Goal: Information Seeking & Learning: Learn about a topic

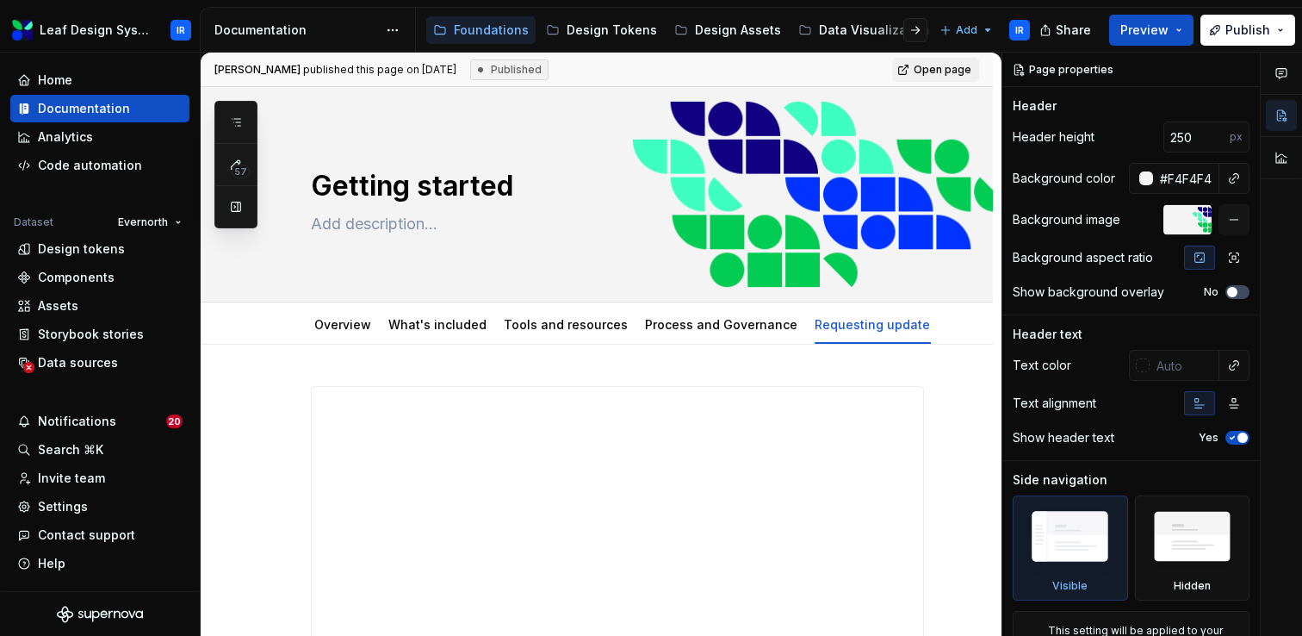
type textarea "*"
click at [84, 363] on div "Data sources" at bounding box center [78, 362] width 80 height 17
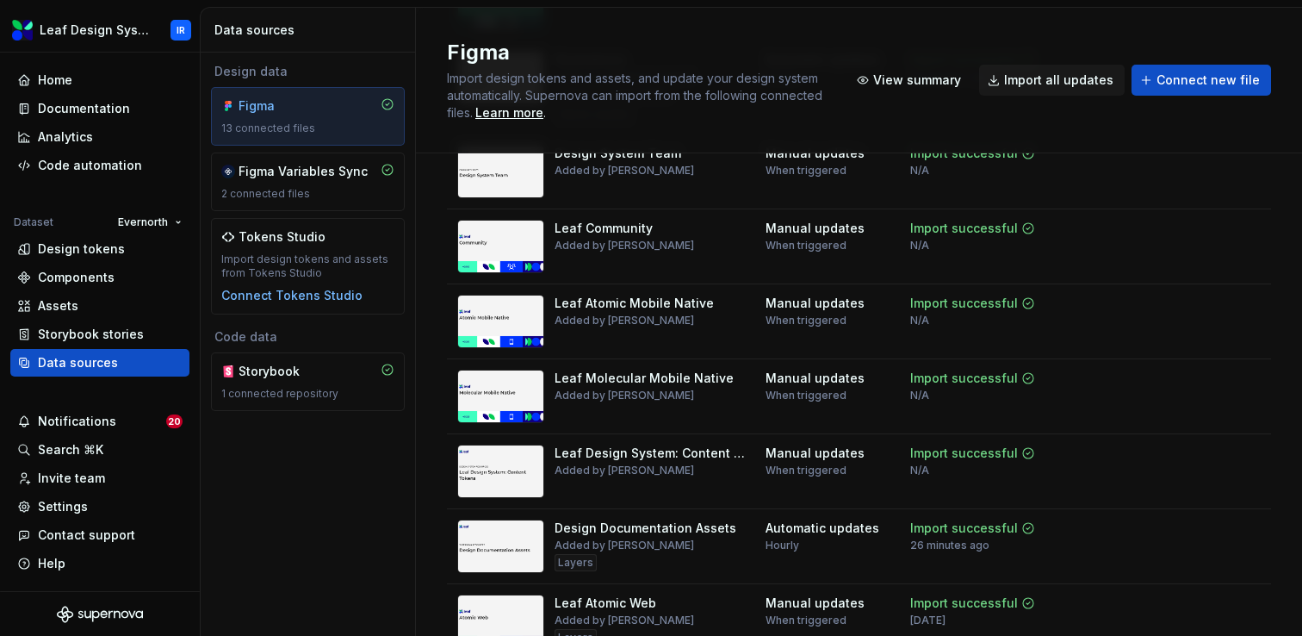
scroll to position [654, 0]
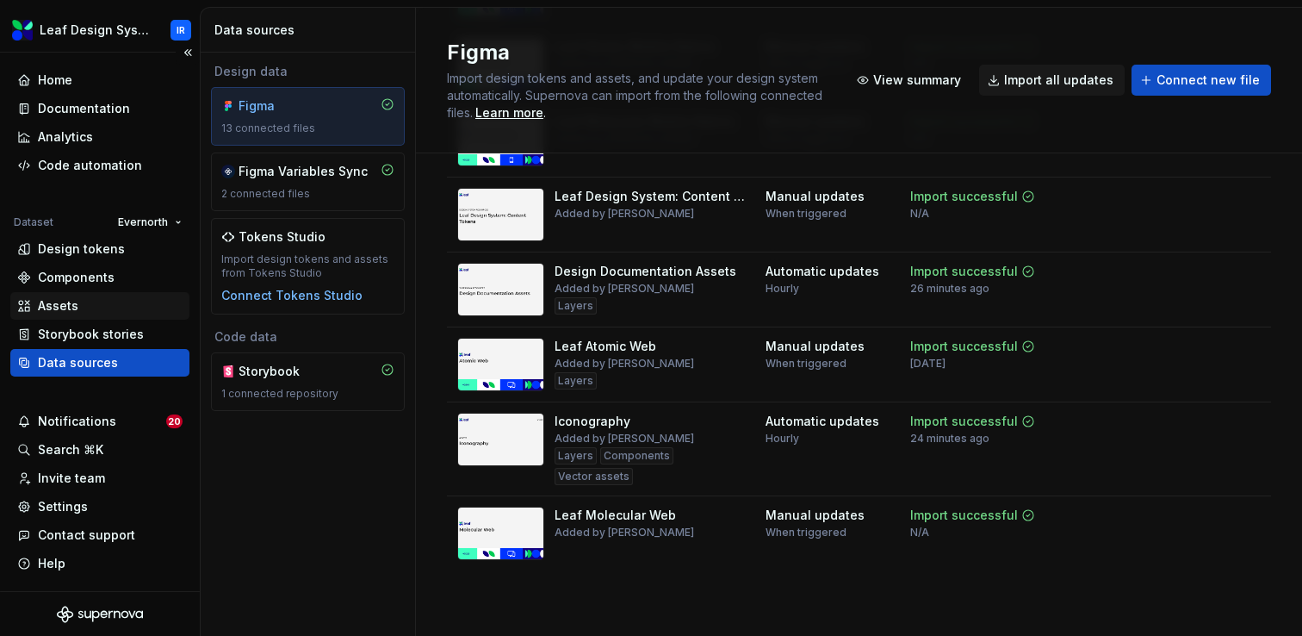
click at [88, 312] on div "Assets" at bounding box center [99, 305] width 165 height 17
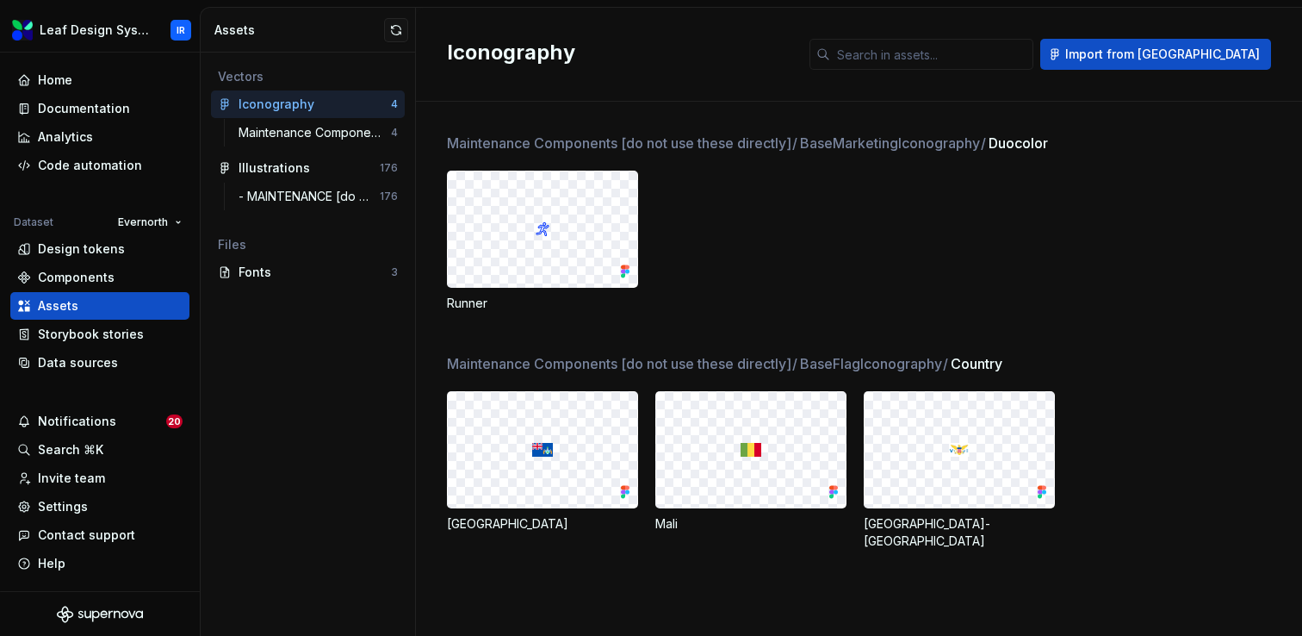
click at [885, 243] on div "Runner" at bounding box center [874, 241] width 855 height 141
click at [81, 134] on div "Analytics" at bounding box center [65, 136] width 55 height 17
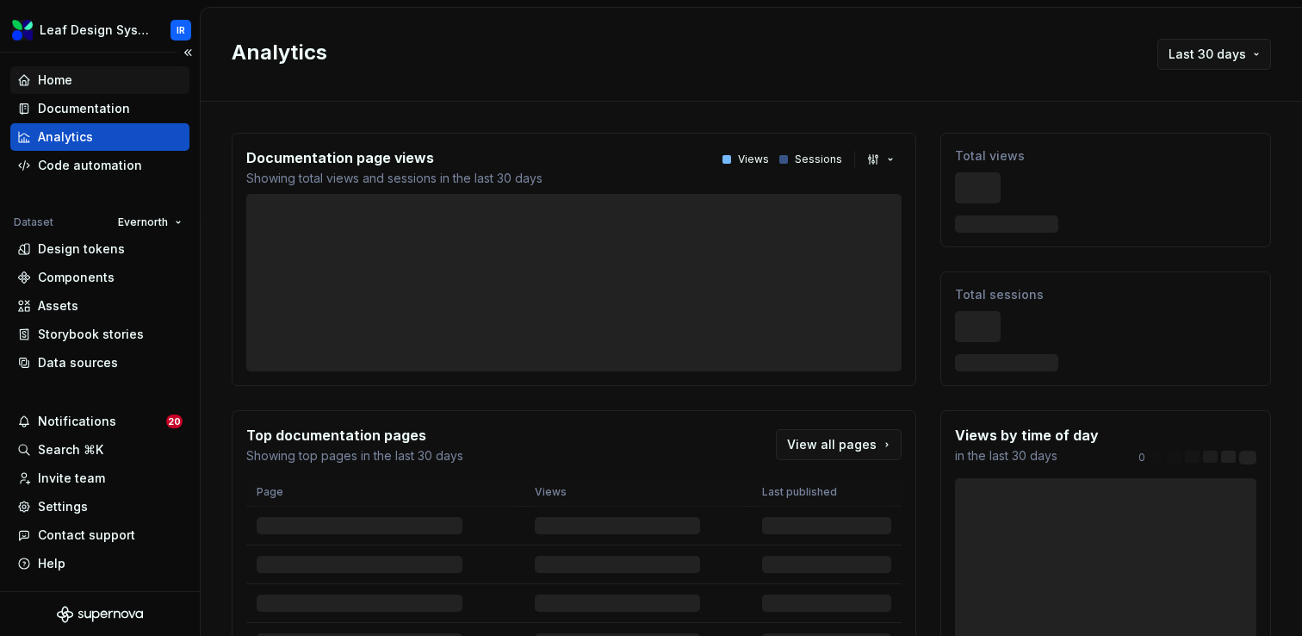
click at [73, 81] on div "Home" at bounding box center [99, 79] width 165 height 17
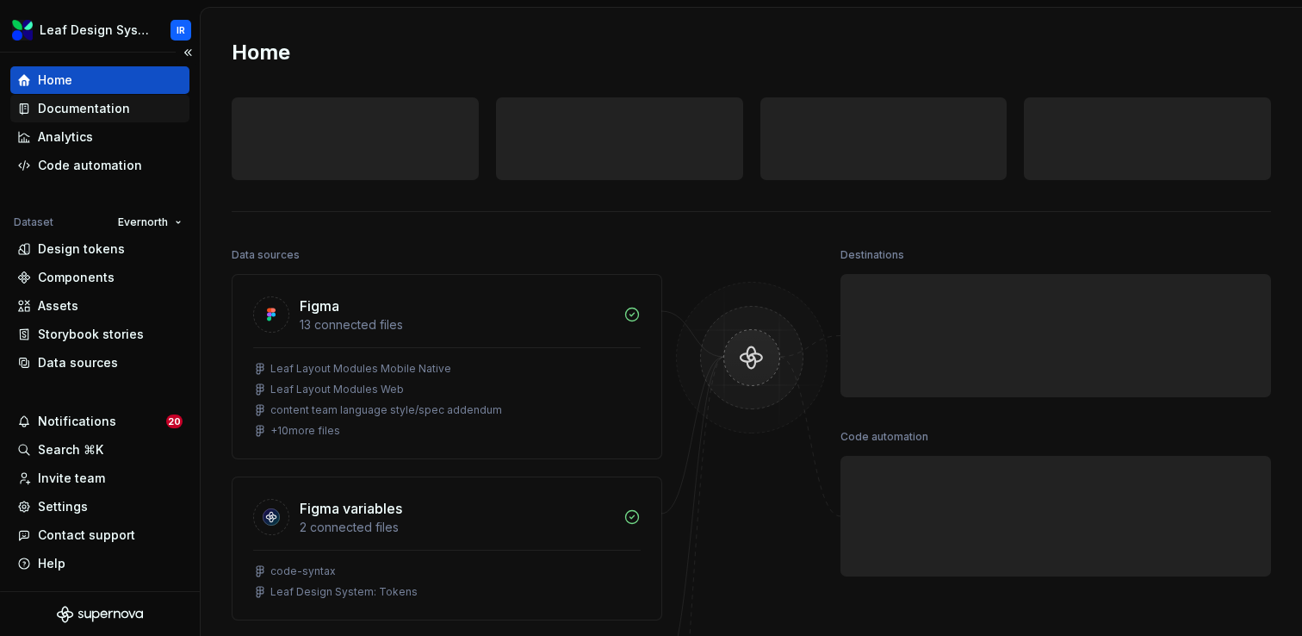
click at [73, 107] on div "Documentation" at bounding box center [84, 108] width 92 height 17
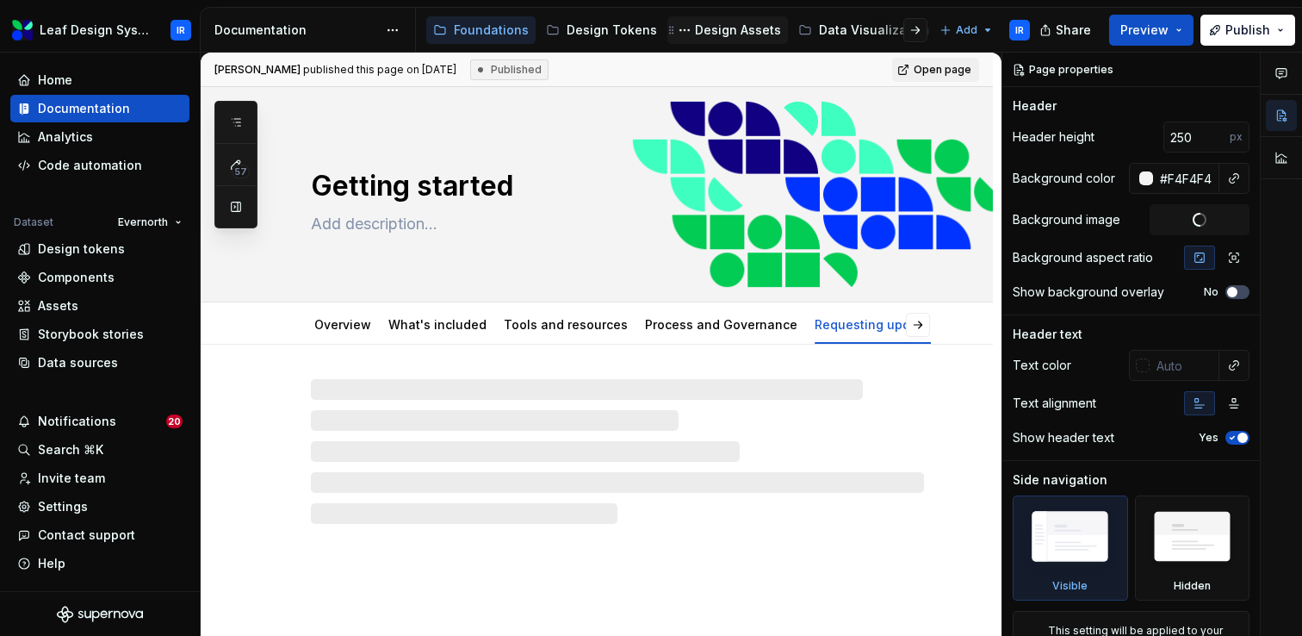
click at [744, 29] on div "Design Assets" at bounding box center [738, 30] width 86 height 17
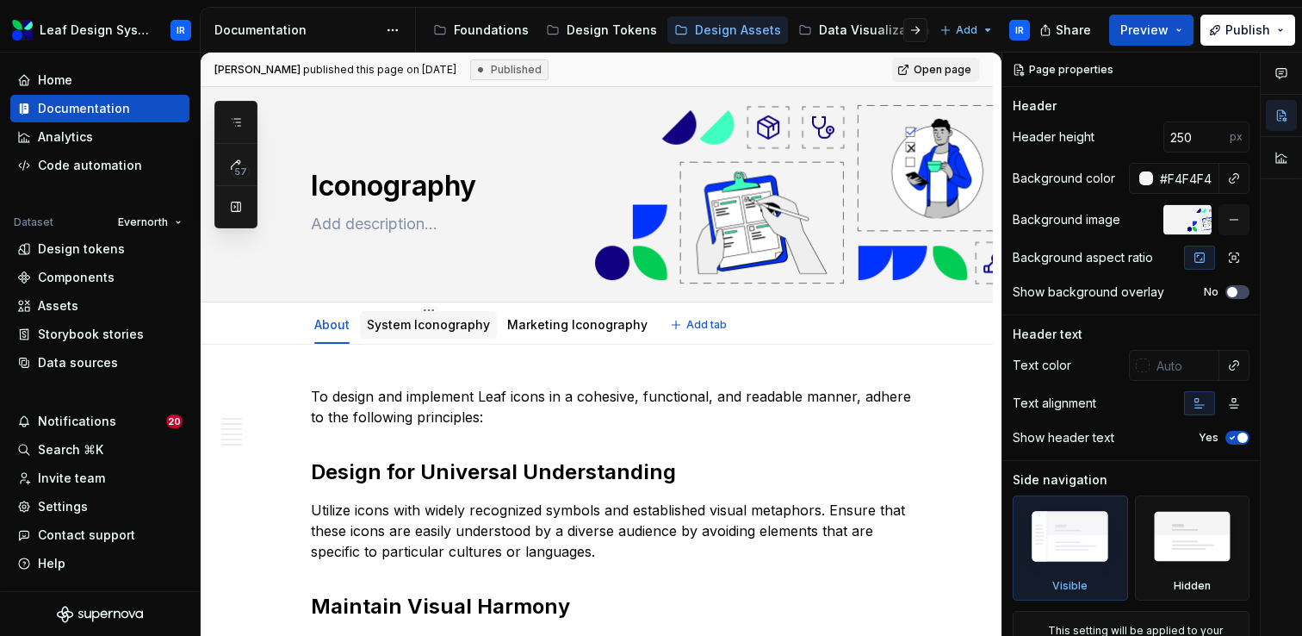
click at [410, 332] on div "System Iconography" at bounding box center [428, 324] width 123 height 17
click at [429, 326] on link "System Iconography" at bounding box center [428, 324] width 123 height 15
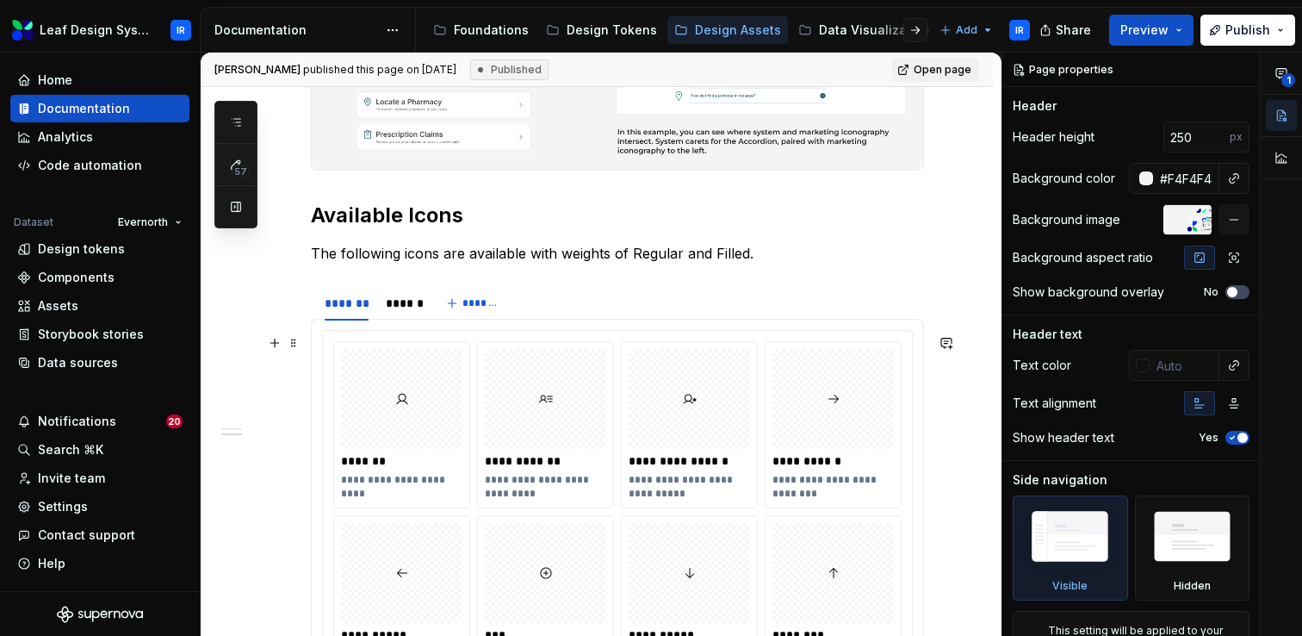
scroll to position [661, 0]
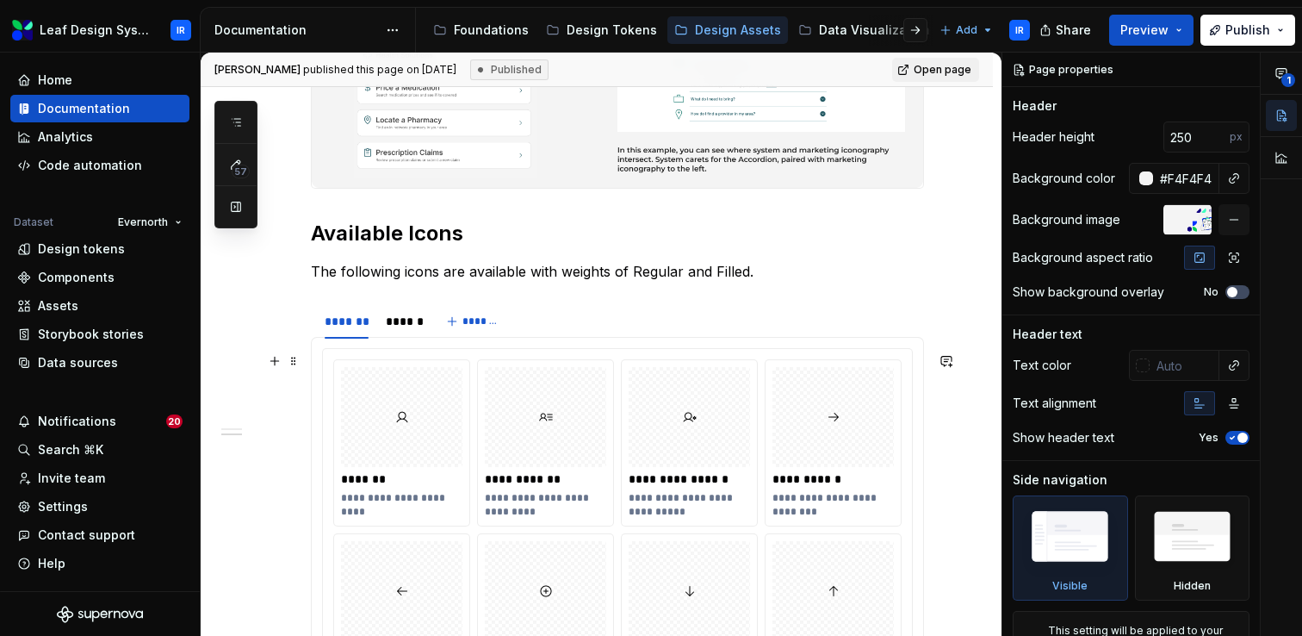
click at [405, 375] on div at bounding box center [401, 417] width 121 height 100
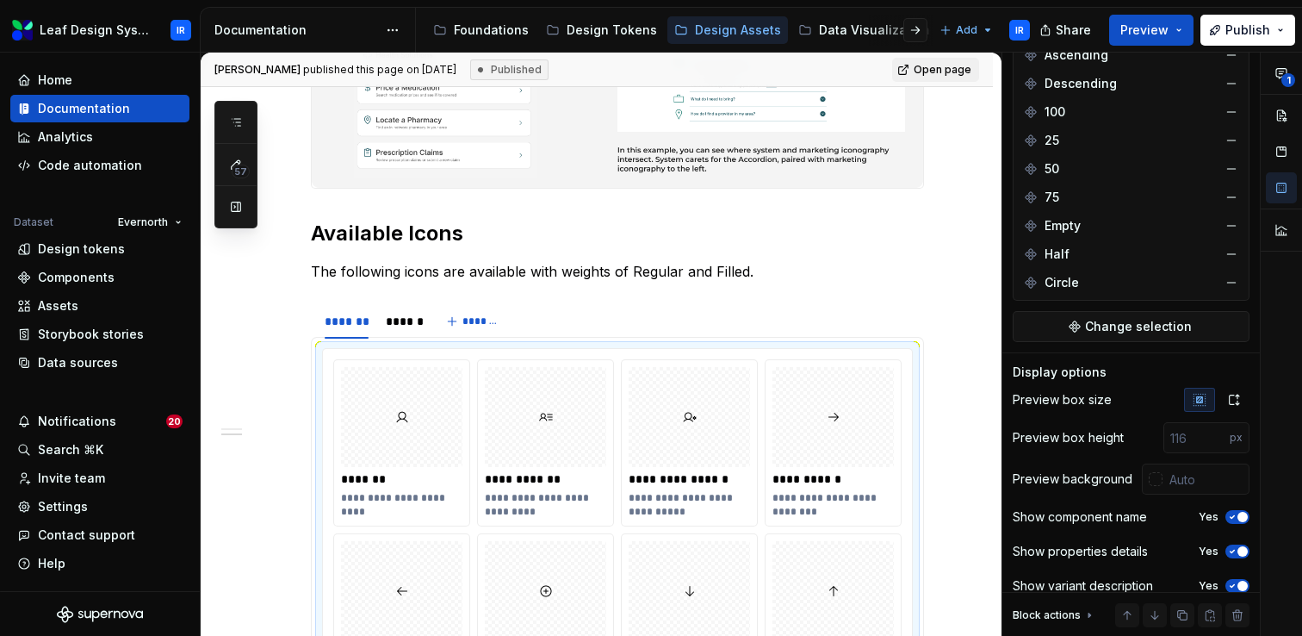
scroll to position [5605, 0]
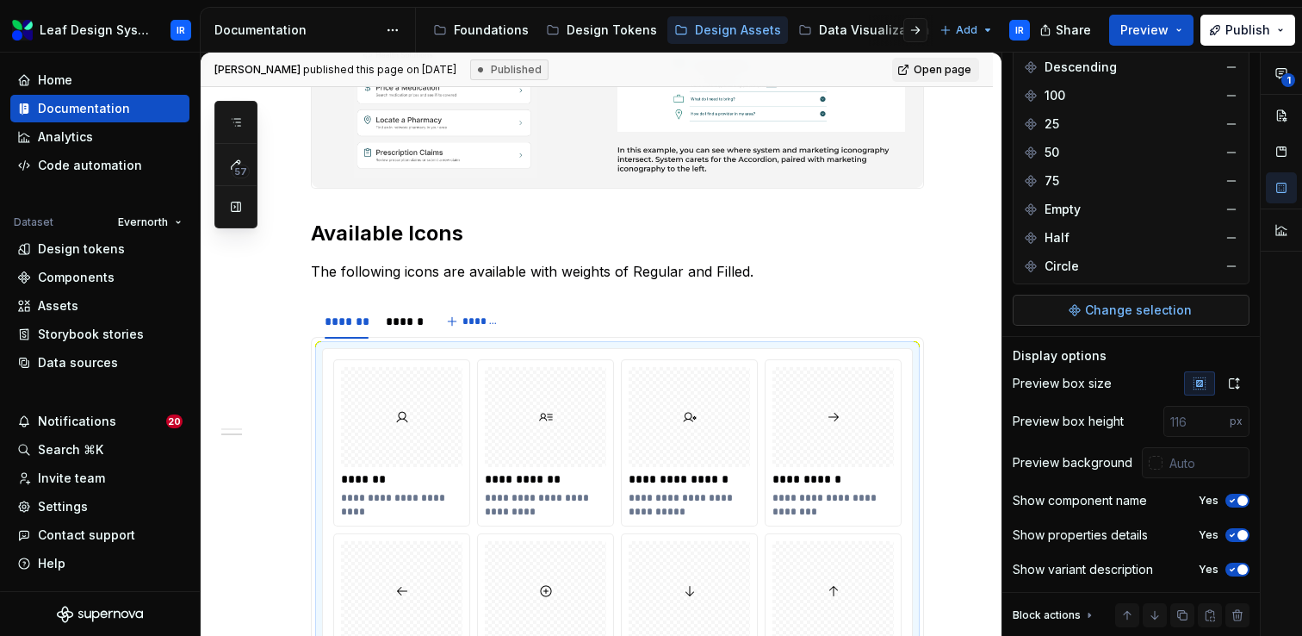
click at [1107, 313] on span "Change selection" at bounding box center [1138, 309] width 107 height 17
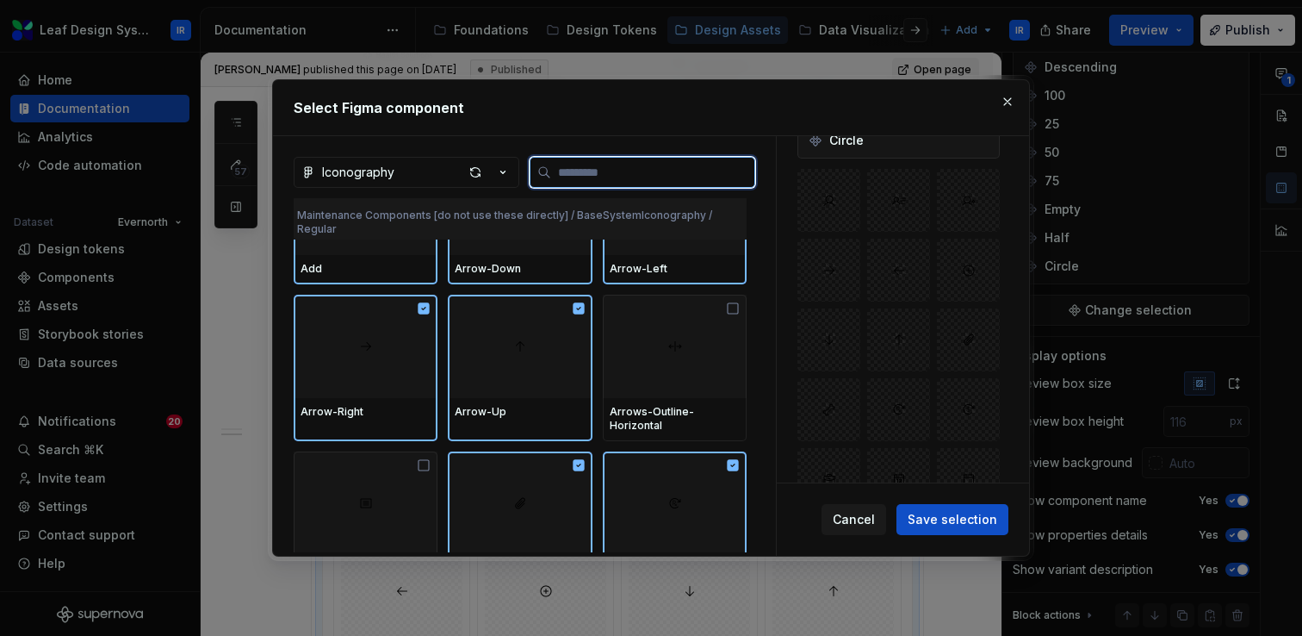
scroll to position [1816, 0]
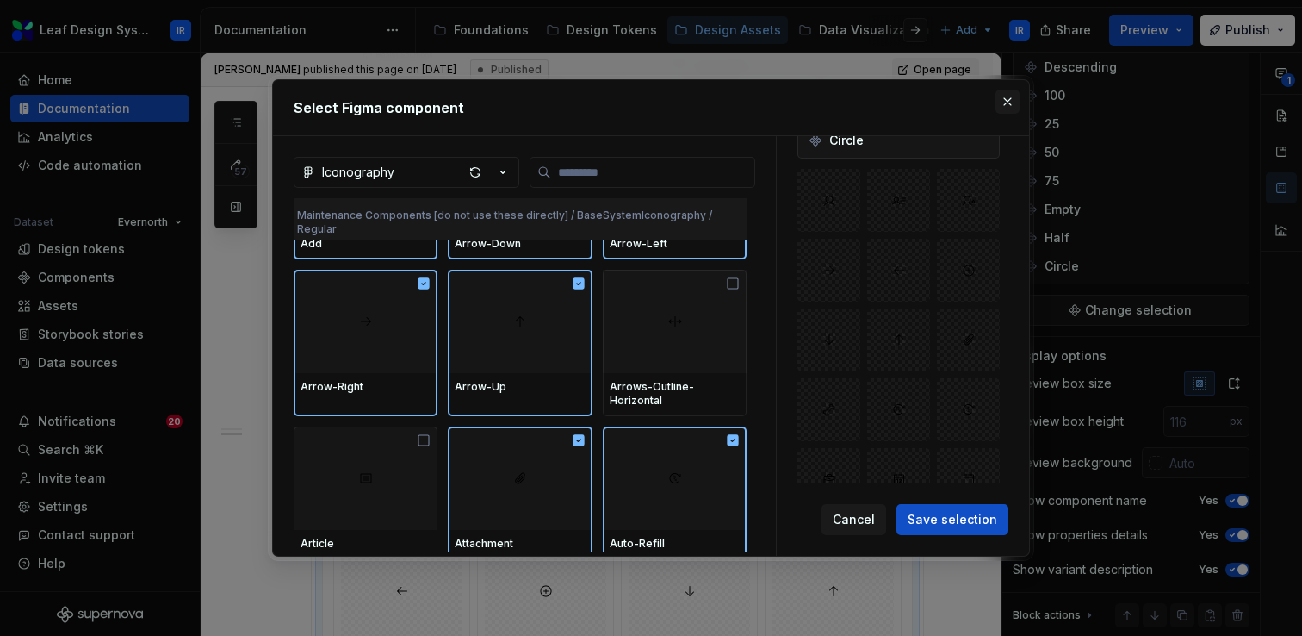
click at [1005, 102] on button "button" at bounding box center [1008, 102] width 24 height 24
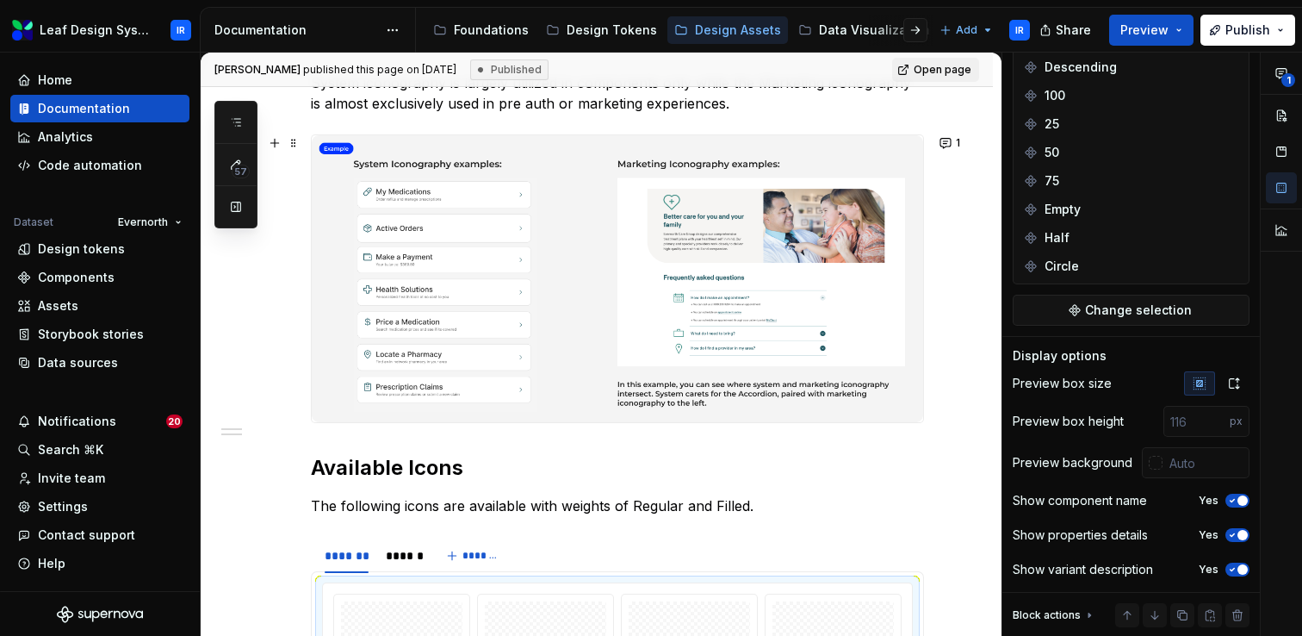
scroll to position [0, 0]
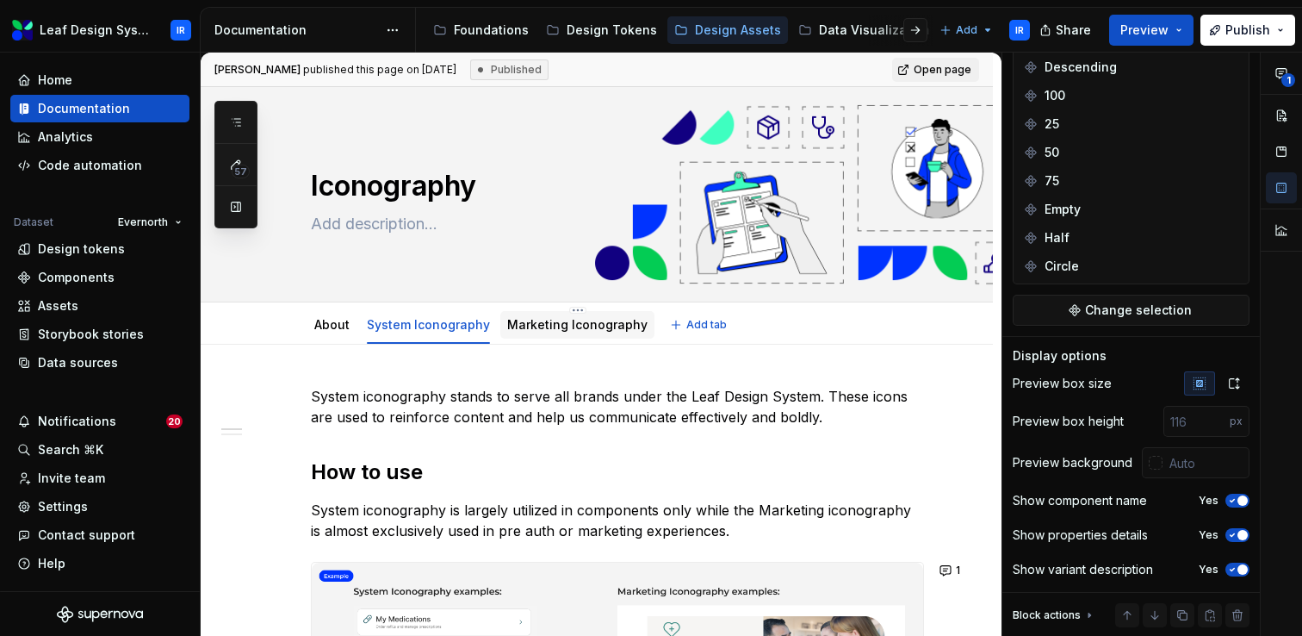
click at [522, 331] on link "Marketing Iconography" at bounding box center [577, 324] width 140 height 15
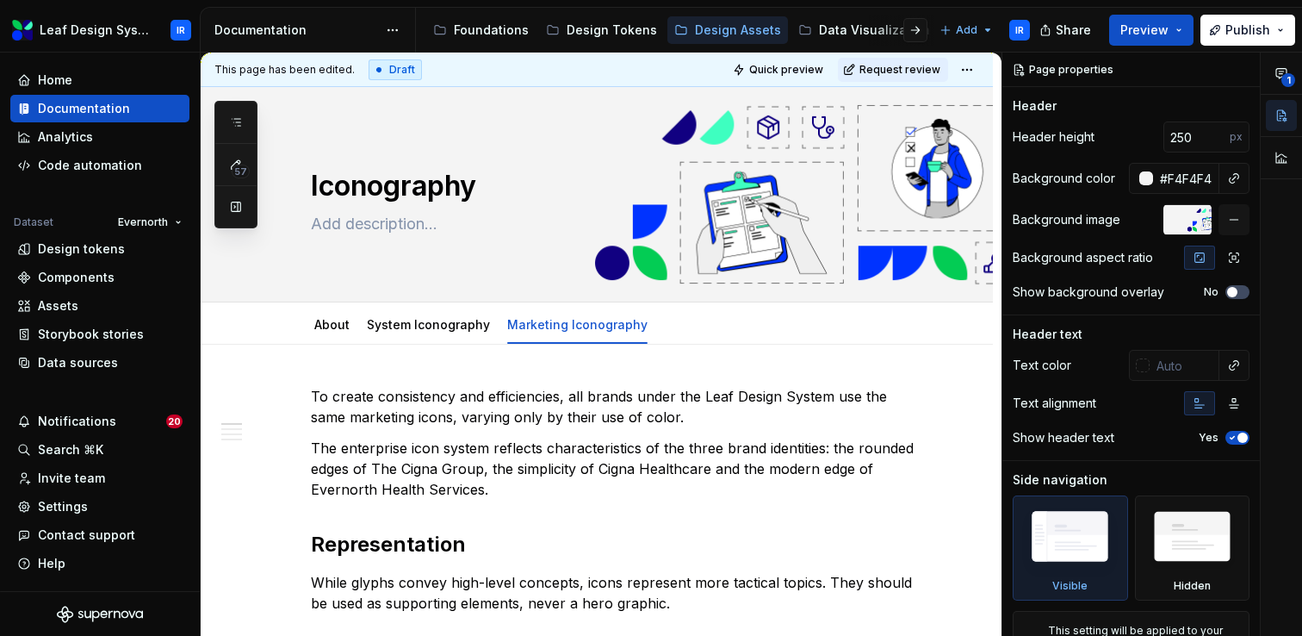
type textarea "*"
